Goal: Information Seeking & Learning: Learn about a topic

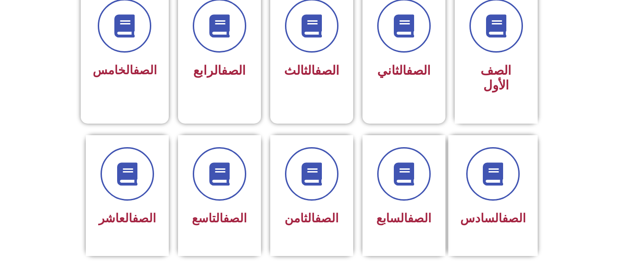
scroll to position [304, 0]
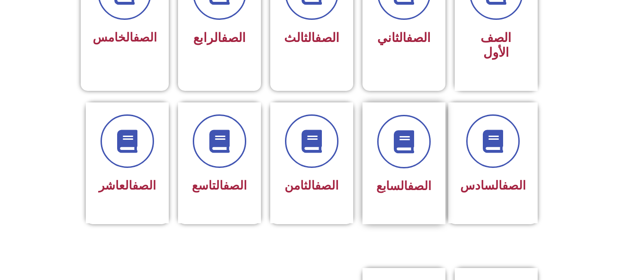
click at [400, 156] on div "الصف السابع" at bounding box center [404, 156] width 58 height 83
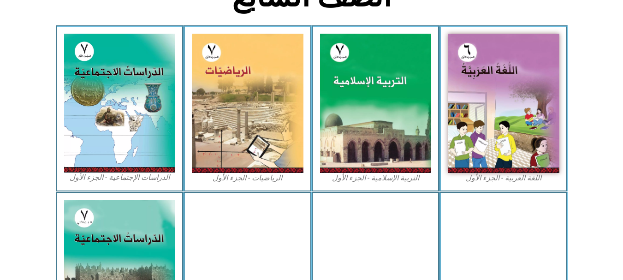
scroll to position [276, 0]
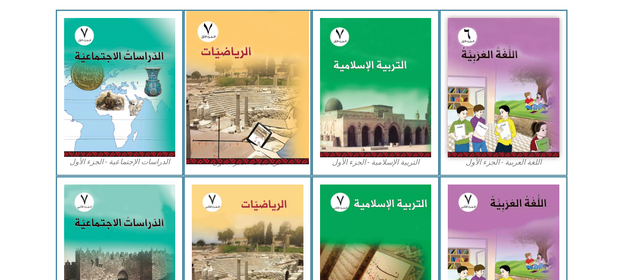
click at [266, 108] on img at bounding box center [247, 87] width 123 height 153
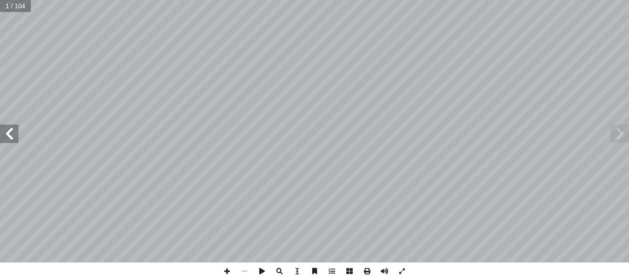
click at [629, 130] on span at bounding box center [620, 133] width 18 height 18
click at [5, 129] on span at bounding box center [9, 133] width 18 height 18
click at [7, 135] on span at bounding box center [9, 133] width 18 height 18
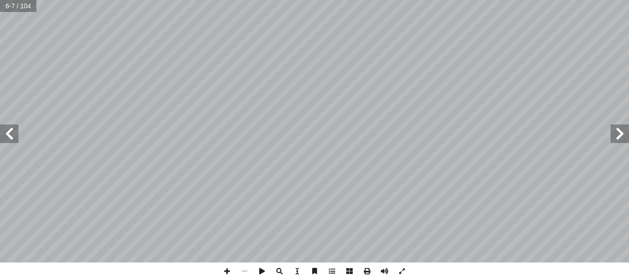
click at [7, 135] on span at bounding box center [9, 133] width 18 height 18
click at [623, 134] on span at bounding box center [620, 133] width 18 height 18
click at [5, 137] on span at bounding box center [9, 133] width 18 height 18
click at [18, 138] on span at bounding box center [9, 133] width 18 height 18
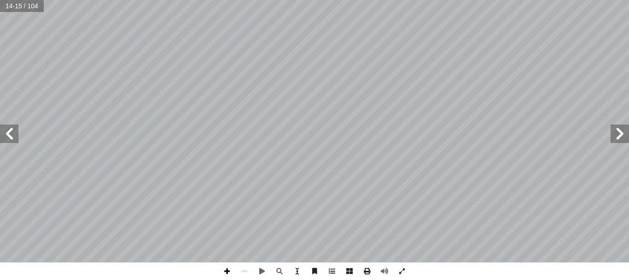
click at [234, 268] on span at bounding box center [227, 271] width 18 height 18
click at [231, 271] on span at bounding box center [227, 271] width 18 height 18
click at [242, 263] on span at bounding box center [245, 271] width 18 height 18
click at [226, 268] on span at bounding box center [227, 271] width 18 height 18
click at [413, 84] on html "الصفحة الرئيسية الصف الأول الصف الثاني الصف الثالث الصف الرابع الصف الخامس الصف…" at bounding box center [314, 42] width 629 height 84
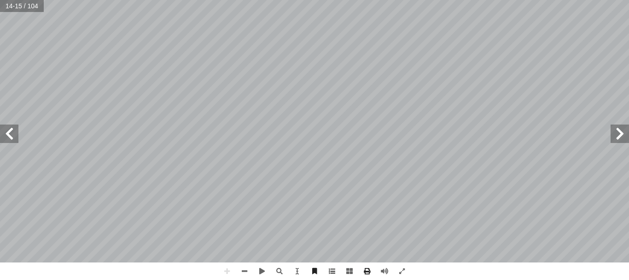
click at [271, 84] on html "الصفحة الرئيسية الصف الأول الصف الثاني الصف الثالث الصف الرابع الصف الخامس الصف…" at bounding box center [314, 42] width 629 height 84
click at [245, 267] on span at bounding box center [245, 271] width 18 height 18
click at [11, 137] on span at bounding box center [9, 133] width 18 height 18
click at [625, 131] on span at bounding box center [620, 133] width 18 height 18
click at [224, 272] on span at bounding box center [227, 271] width 18 height 18
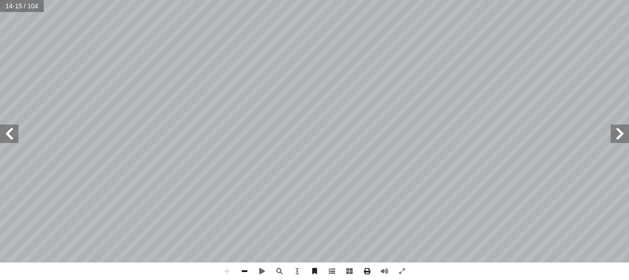
click at [244, 272] on span at bounding box center [245, 271] width 18 height 18
click at [338, 0] on html "الصفحة الرئيسية الصف الأول الصف الثاني الصف الثالث الصف الرابع الصف الخامس الصف…" at bounding box center [314, 42] width 629 height 84
click at [226, 277] on span at bounding box center [227, 271] width 18 height 18
click at [218, 266] on span at bounding box center [227, 271] width 18 height 18
click at [225, 268] on span at bounding box center [227, 271] width 18 height 18
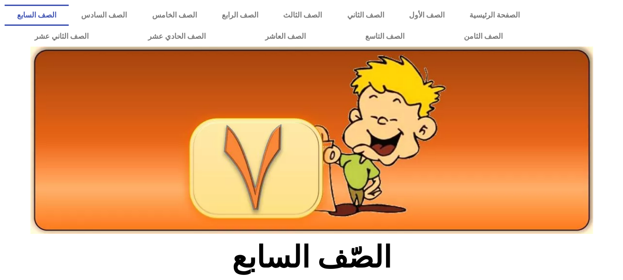
scroll to position [276, 0]
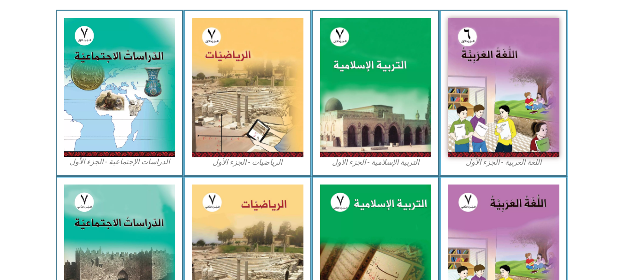
click at [381, 85] on img at bounding box center [376, 87] width 112 height 139
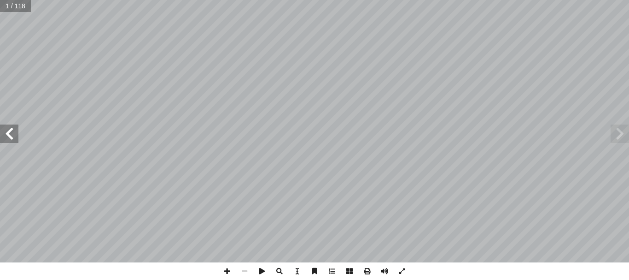
click at [9, 133] on span at bounding box center [9, 133] width 18 height 18
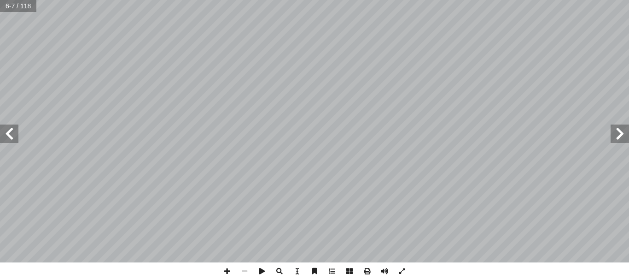
click at [9, 133] on span at bounding box center [9, 133] width 18 height 18
click at [229, 269] on span at bounding box center [227, 271] width 18 height 18
